Goal: Obtain resource: Obtain resource

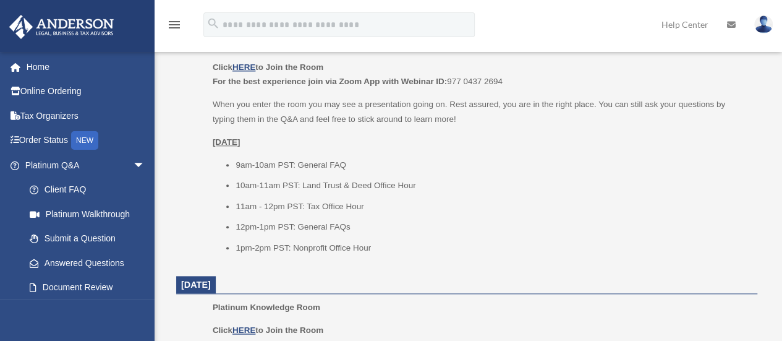
scroll to position [578, 0]
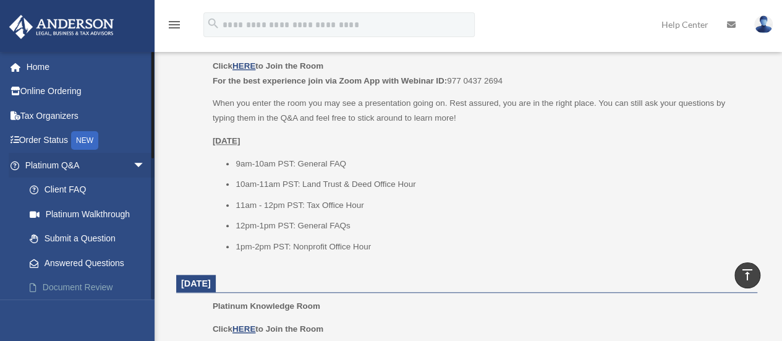
click at [100, 284] on link "Document Review" at bounding box center [90, 287] width 147 height 25
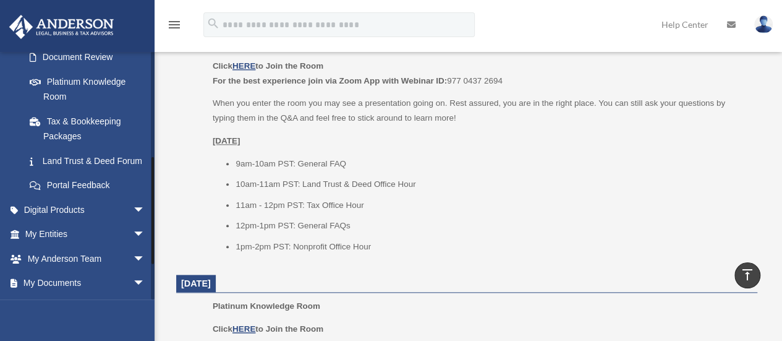
scroll to position [247, 0]
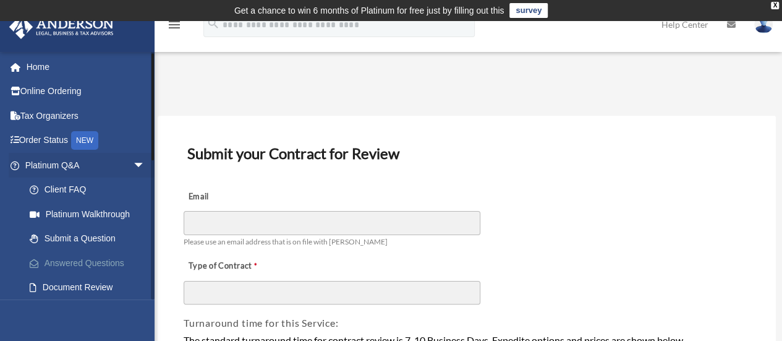
scroll to position [124, 0]
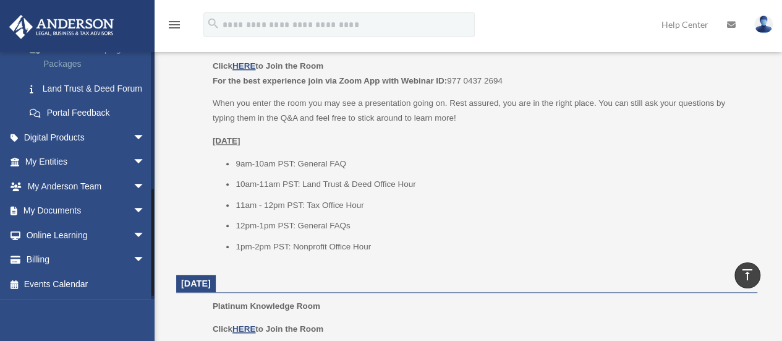
scroll to position [309, 0]
click at [133, 217] on span "arrow_drop_down" at bounding box center [145, 211] width 25 height 25
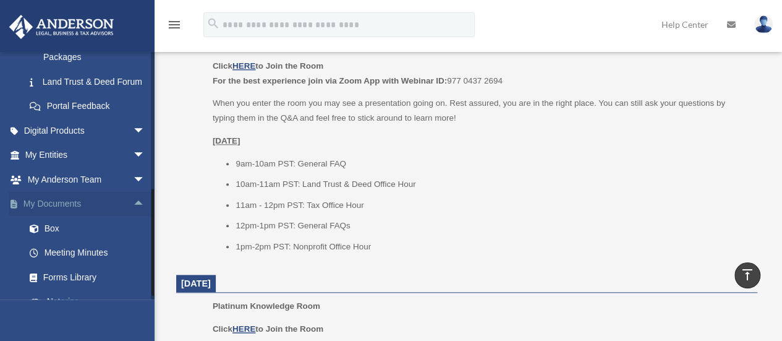
click at [133, 217] on span "arrow_drop_up" at bounding box center [145, 204] width 25 height 25
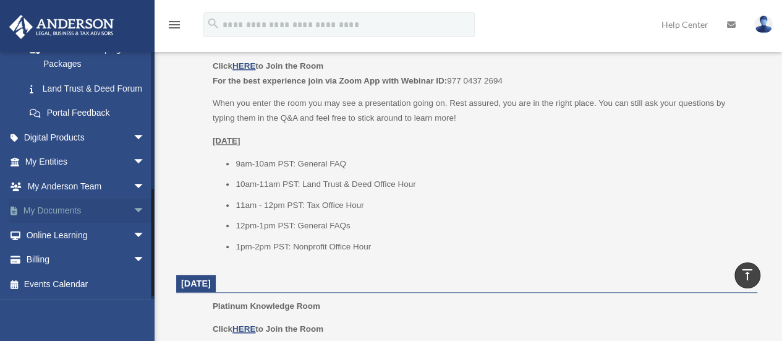
click at [133, 217] on span "arrow_drop_down" at bounding box center [145, 211] width 25 height 25
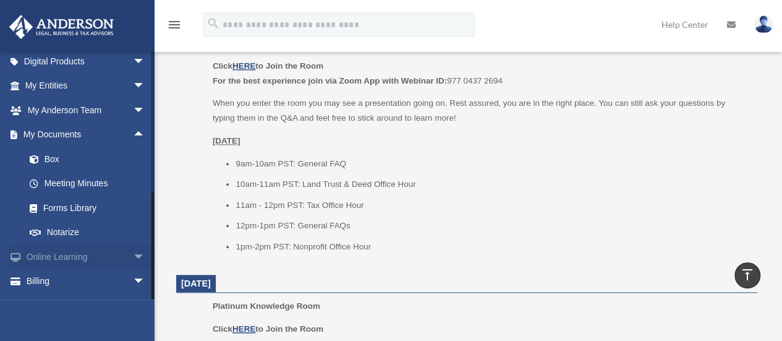
scroll to position [414, 0]
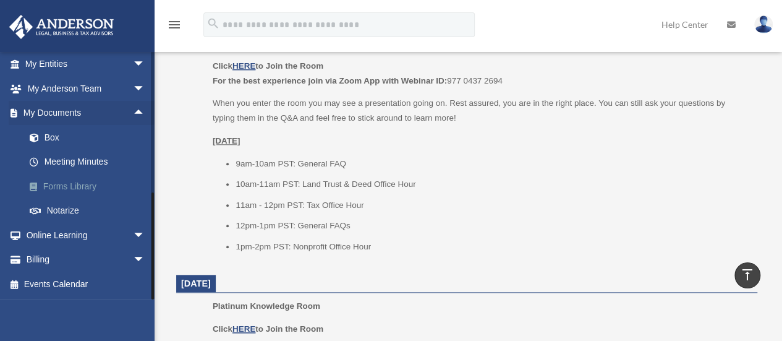
click at [79, 189] on link "Forms Library" at bounding box center [90, 186] width 147 height 25
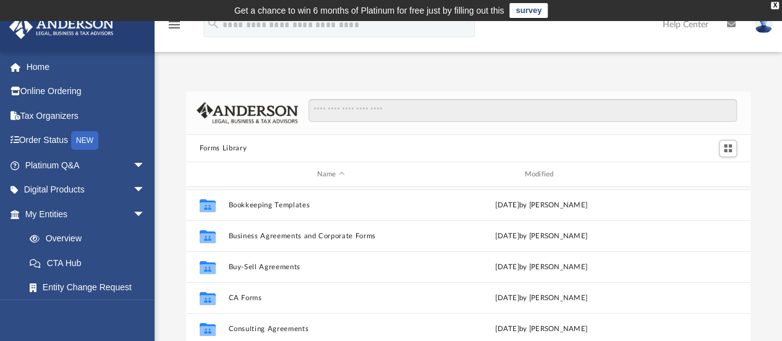
scroll to position [124, 0]
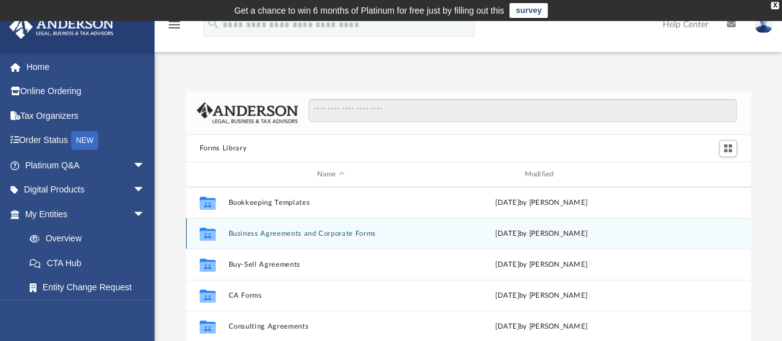
click at [298, 234] on button "Business Agreements and Corporate Forms" at bounding box center [330, 233] width 205 height 8
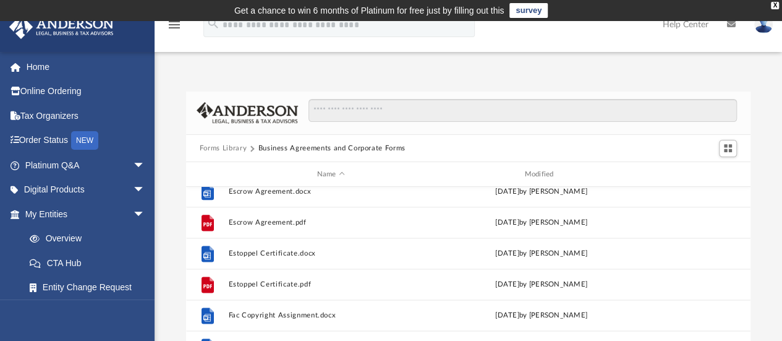
scroll to position [866, 0]
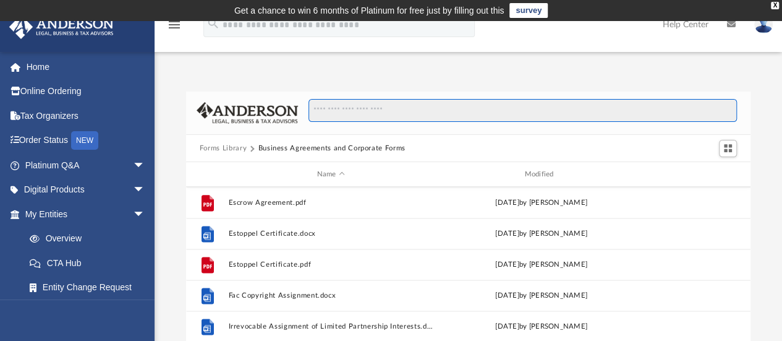
click at [496, 109] on input "Search files and folders" at bounding box center [523, 111] width 429 height 24
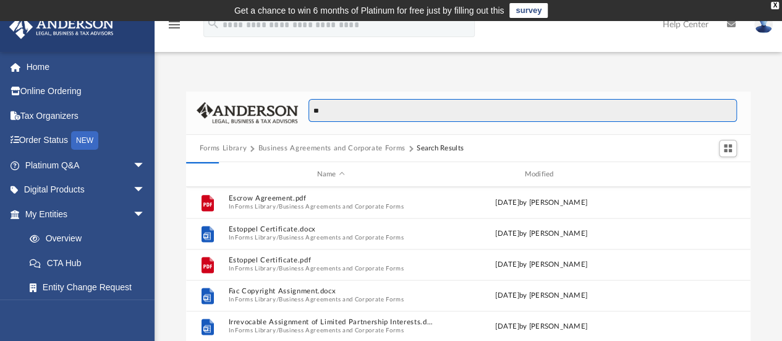
type input "*"
type input "**********"
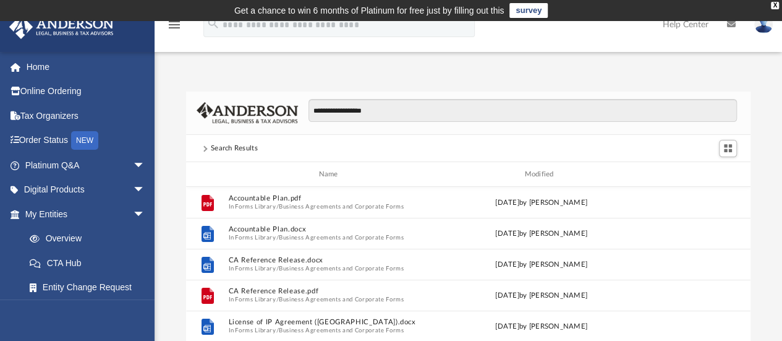
click at [424, 142] on div "Search Results" at bounding box center [468, 148] width 565 height 27
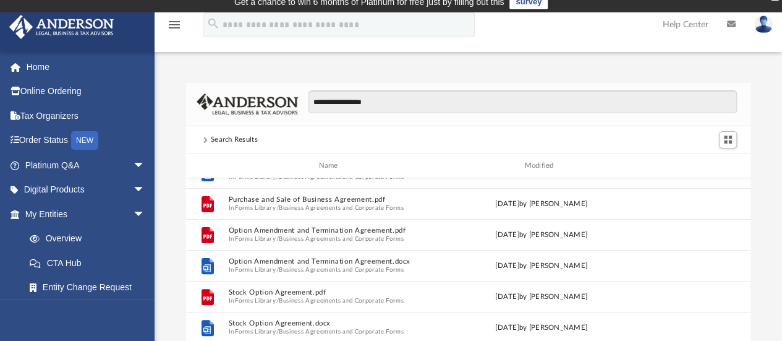
scroll to position [0, 0]
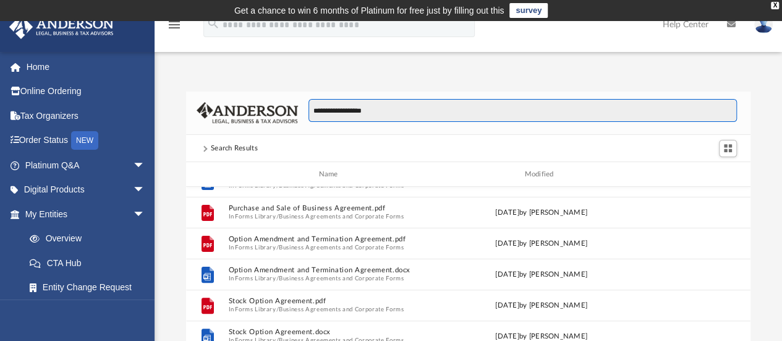
click at [419, 108] on input "**********" at bounding box center [523, 111] width 429 height 24
